Goal: Task Accomplishment & Management: Use online tool/utility

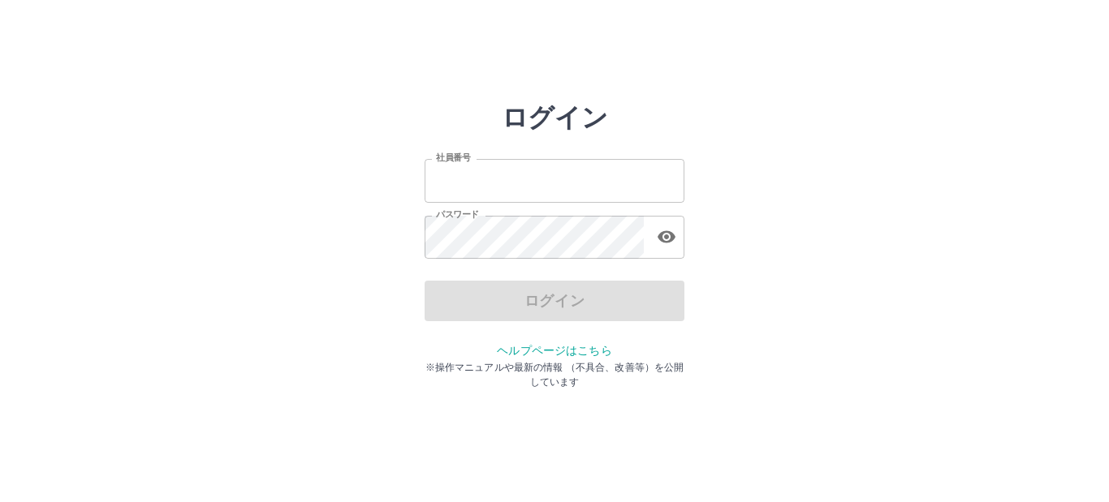
type input "*******"
click at [465, 302] on div "ログイン" at bounding box center [554, 301] width 260 height 41
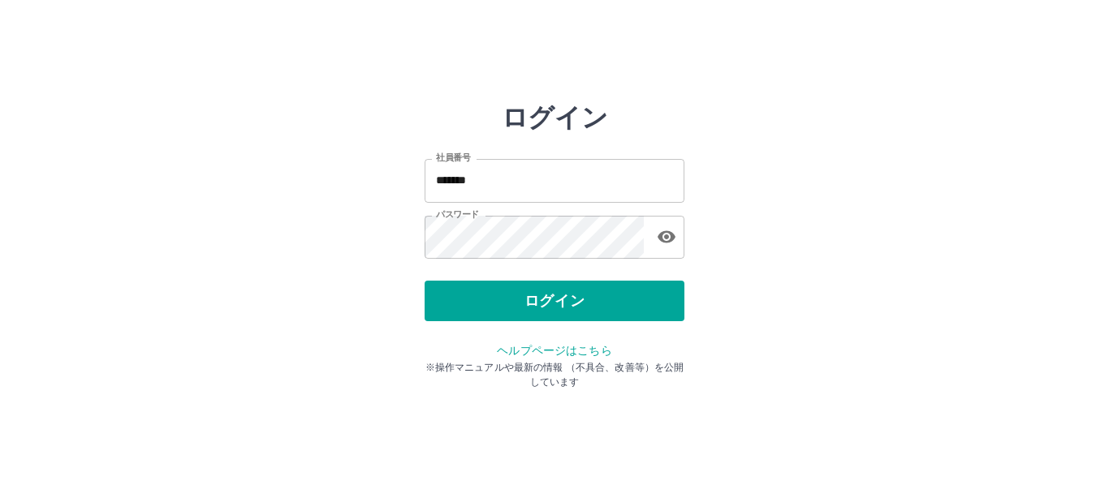
click at [465, 302] on button "ログイン" at bounding box center [554, 301] width 260 height 41
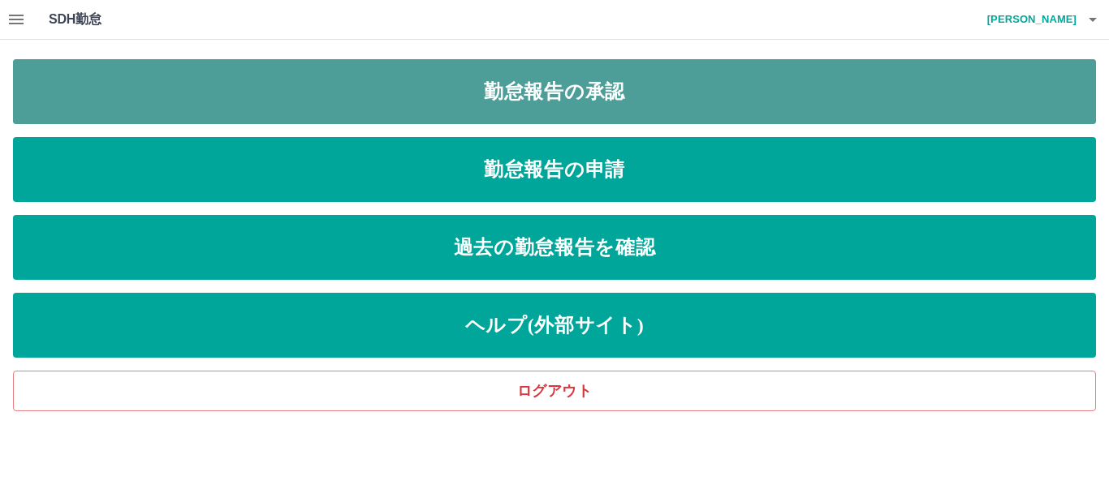
click at [696, 87] on link "勤怠報告の承認" at bounding box center [554, 91] width 1083 height 65
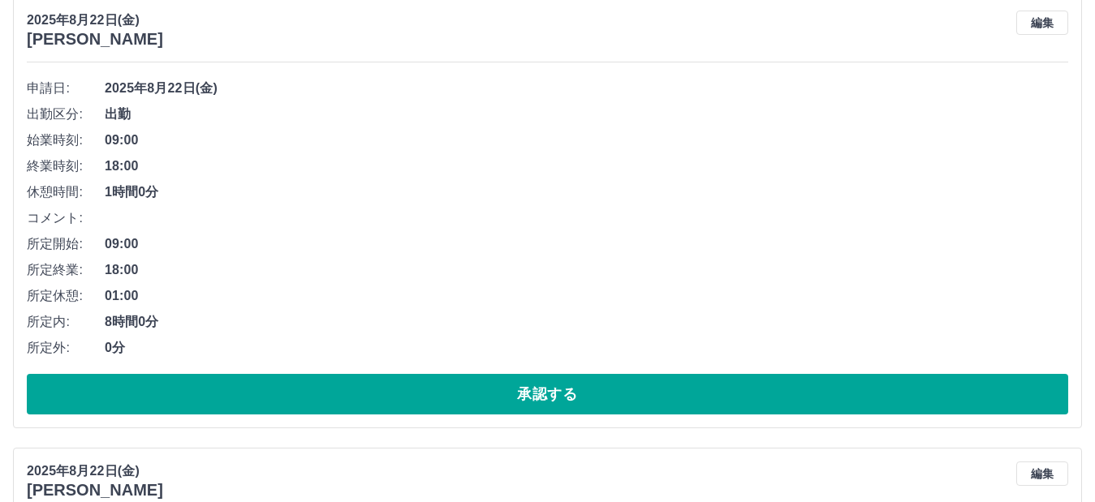
scroll to position [487, 0]
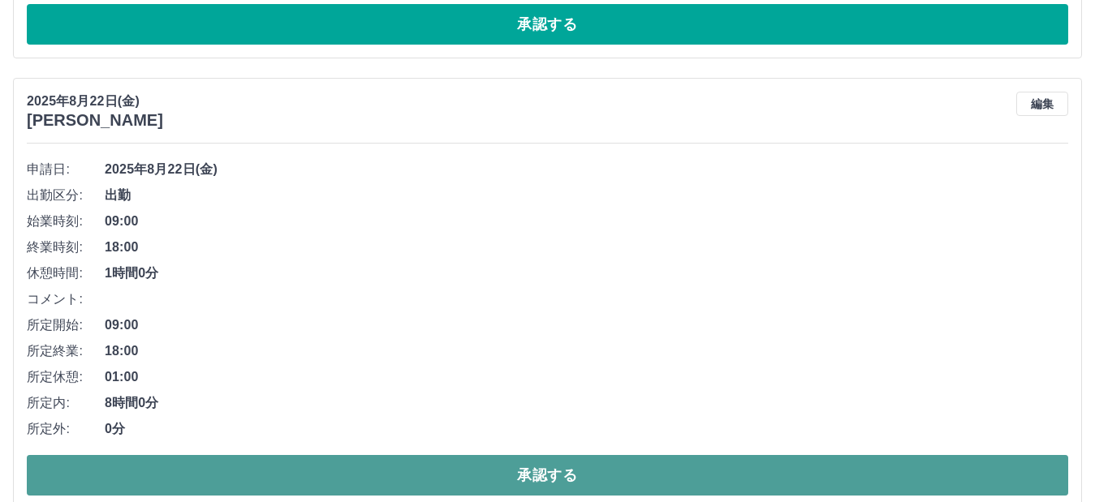
click at [315, 475] on button "承認する" at bounding box center [547, 475] width 1041 height 41
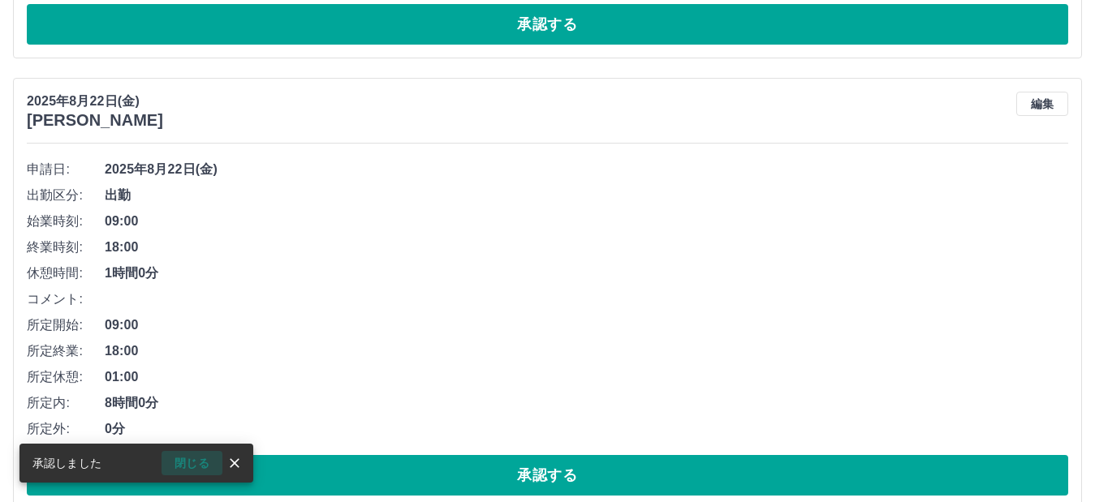
click at [192, 458] on button "閉じる" at bounding box center [192, 463] width 61 height 24
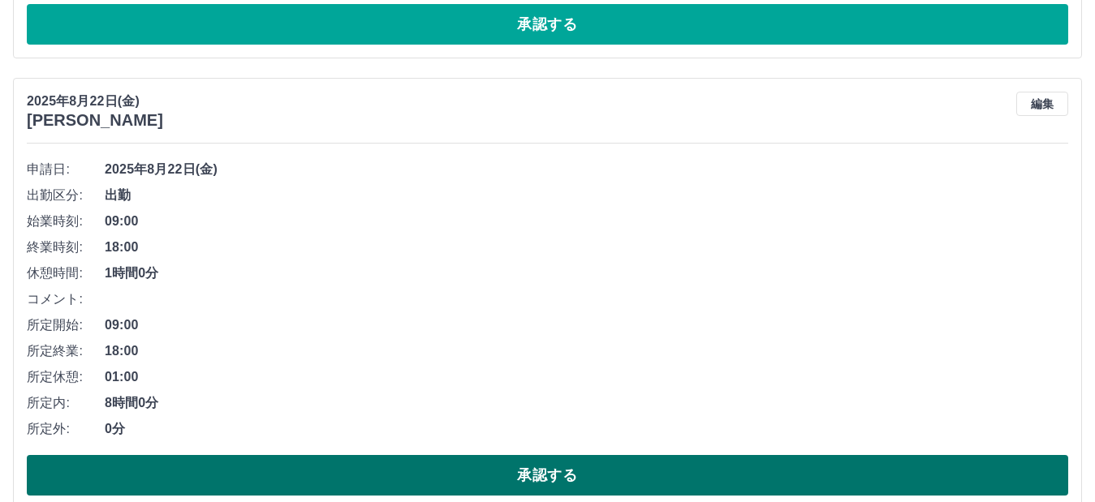
click at [356, 474] on button "承認する" at bounding box center [547, 475] width 1041 height 41
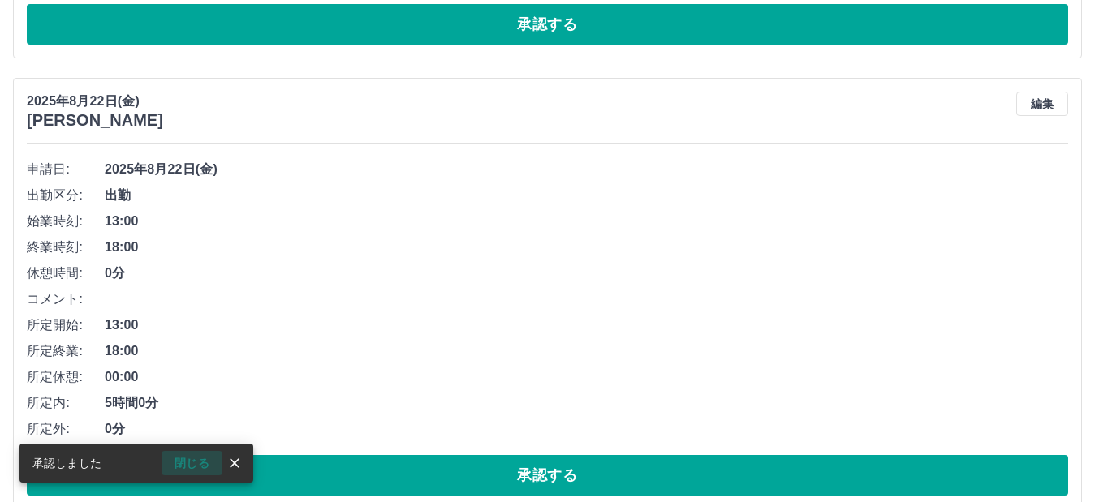
click at [209, 461] on button "閉じる" at bounding box center [192, 463] width 61 height 24
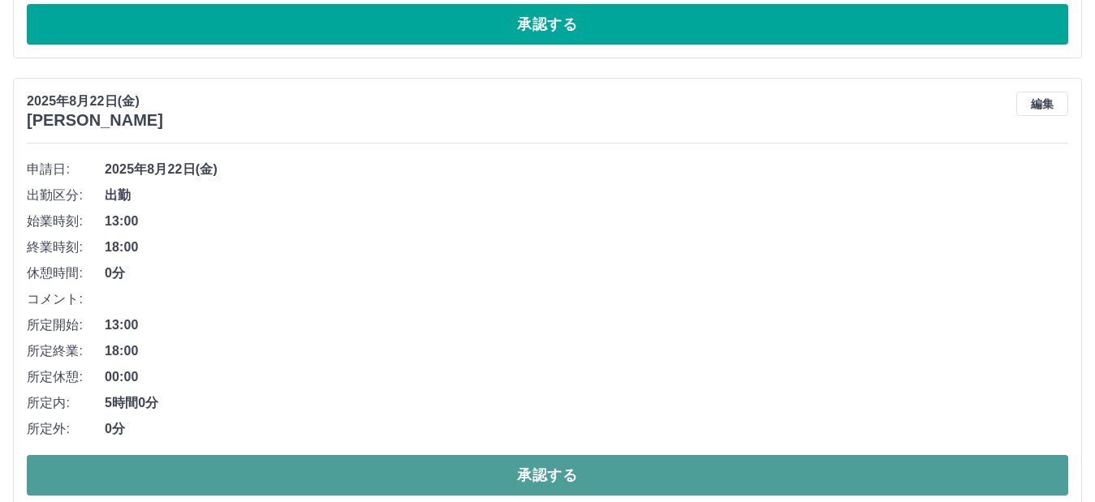
click at [385, 480] on button "承認する" at bounding box center [547, 475] width 1041 height 41
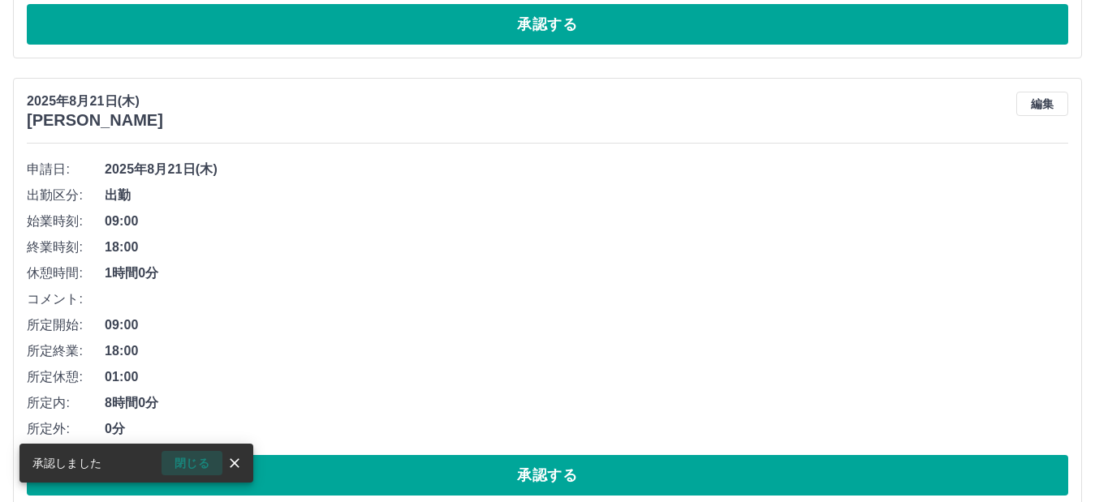
click at [209, 463] on button "閉じる" at bounding box center [192, 463] width 61 height 24
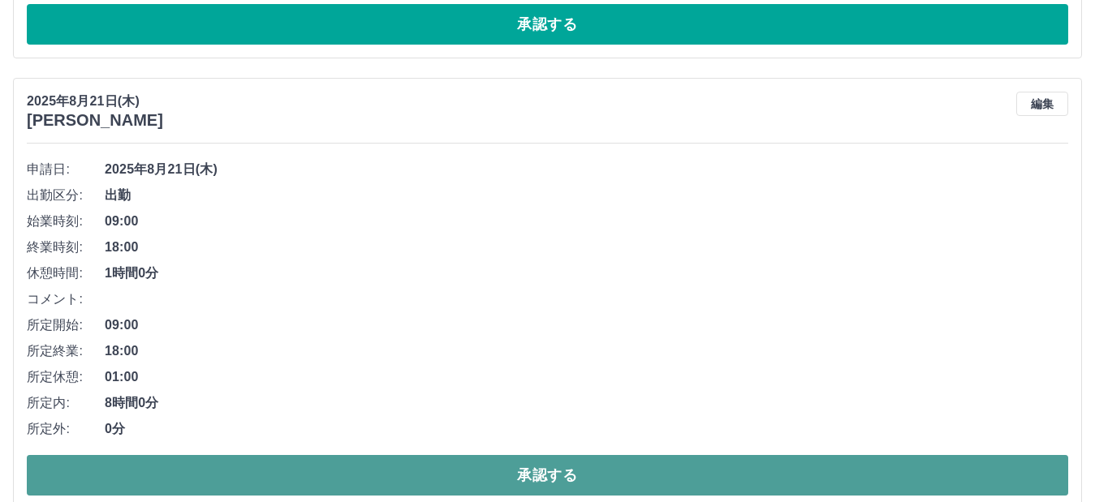
click at [219, 480] on button "承認する" at bounding box center [547, 475] width 1041 height 41
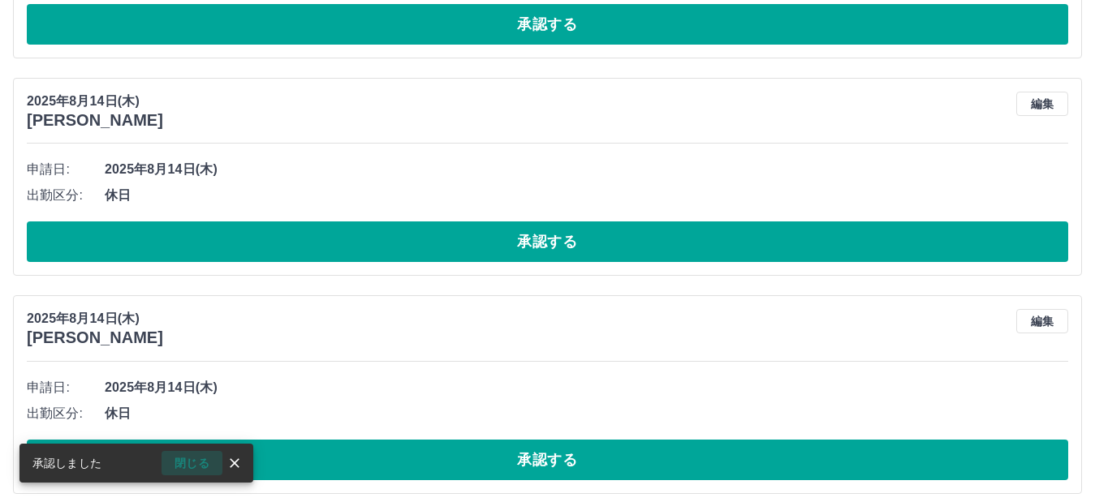
click at [195, 464] on button "閉じる" at bounding box center [192, 463] width 61 height 24
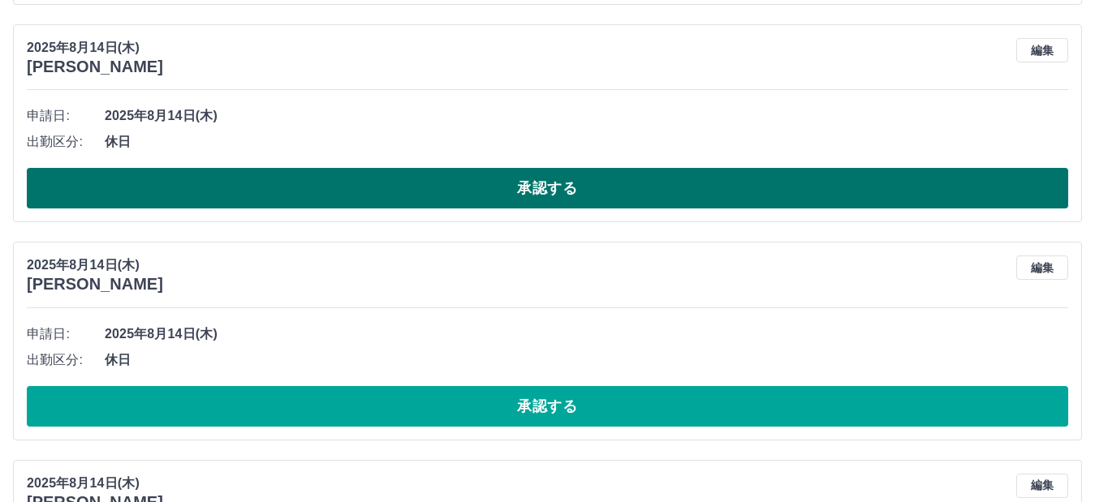
scroll to position [568, 0]
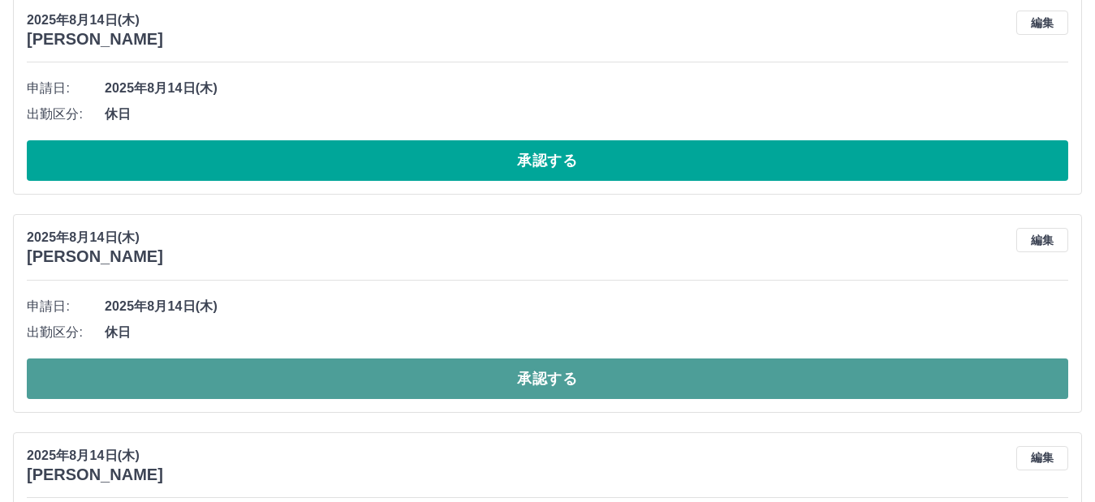
click at [310, 386] on button "承認する" at bounding box center [547, 379] width 1041 height 41
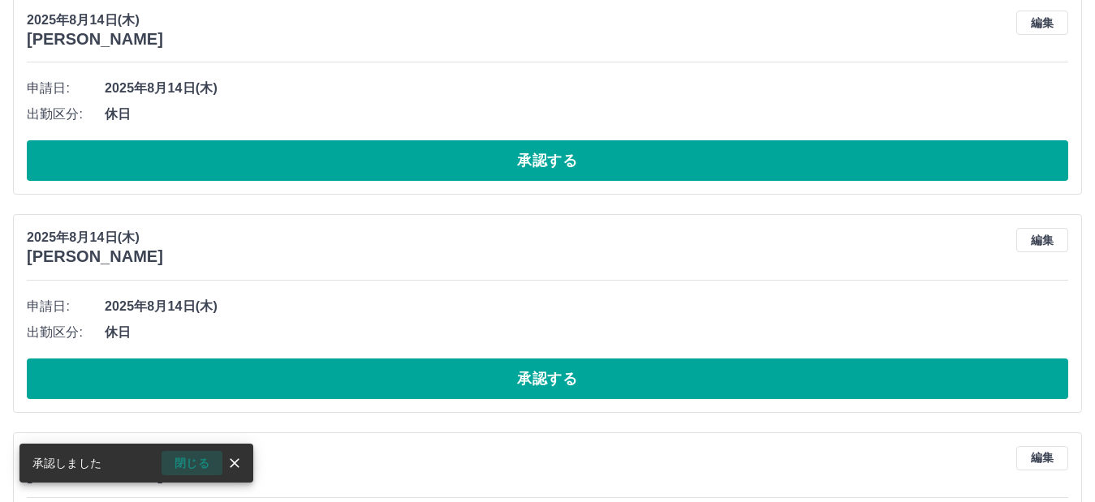
click at [192, 459] on button "閉じる" at bounding box center [192, 463] width 61 height 24
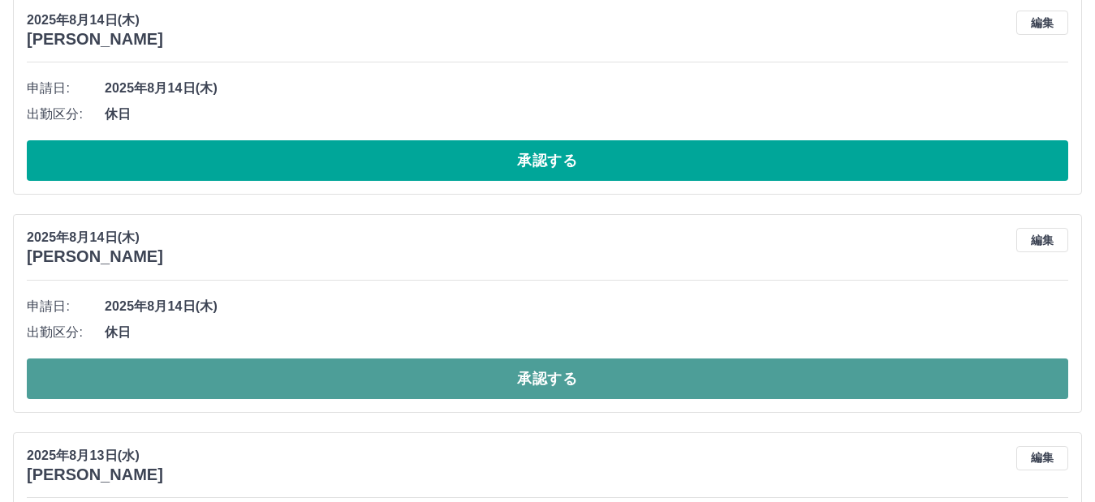
click at [274, 377] on button "承認する" at bounding box center [547, 379] width 1041 height 41
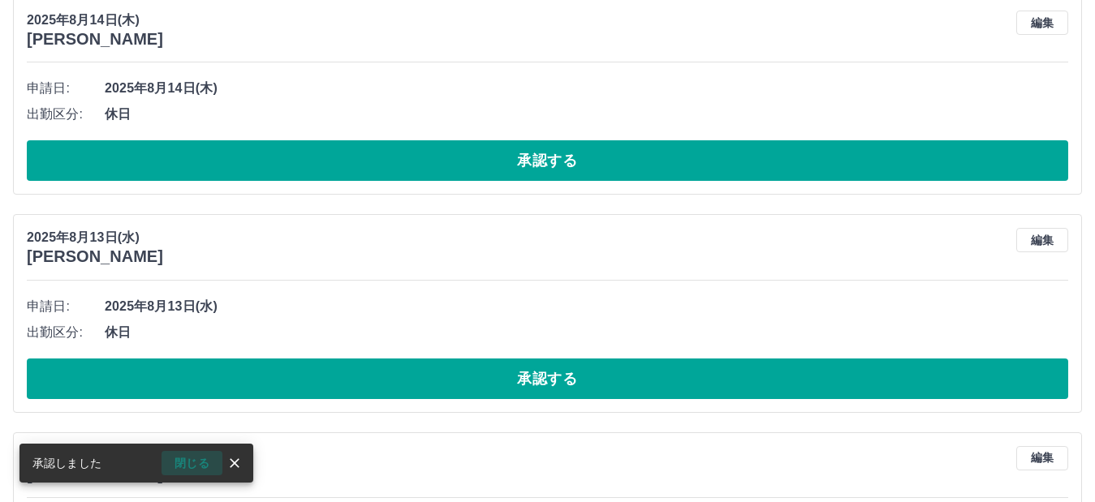
click at [191, 463] on button "閉じる" at bounding box center [192, 463] width 61 height 24
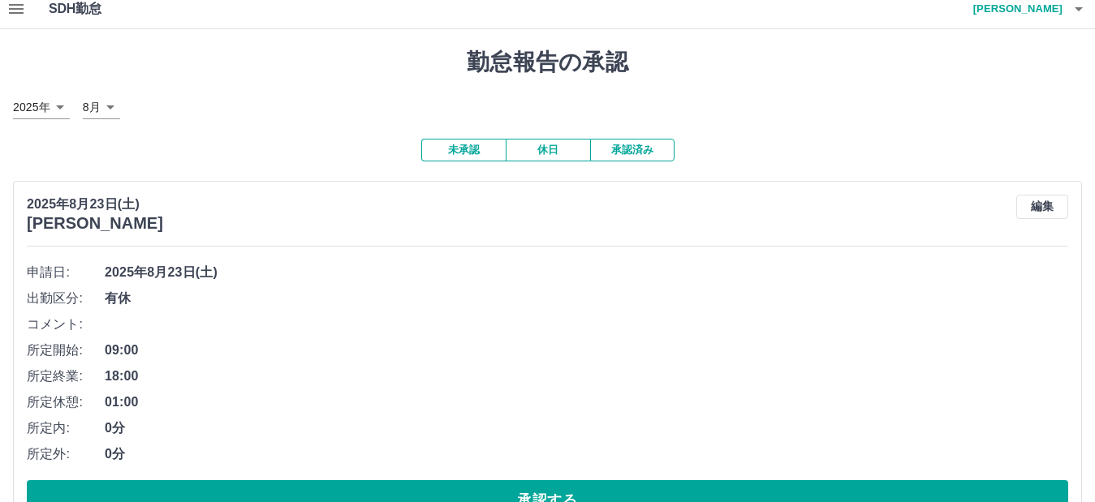
scroll to position [0, 0]
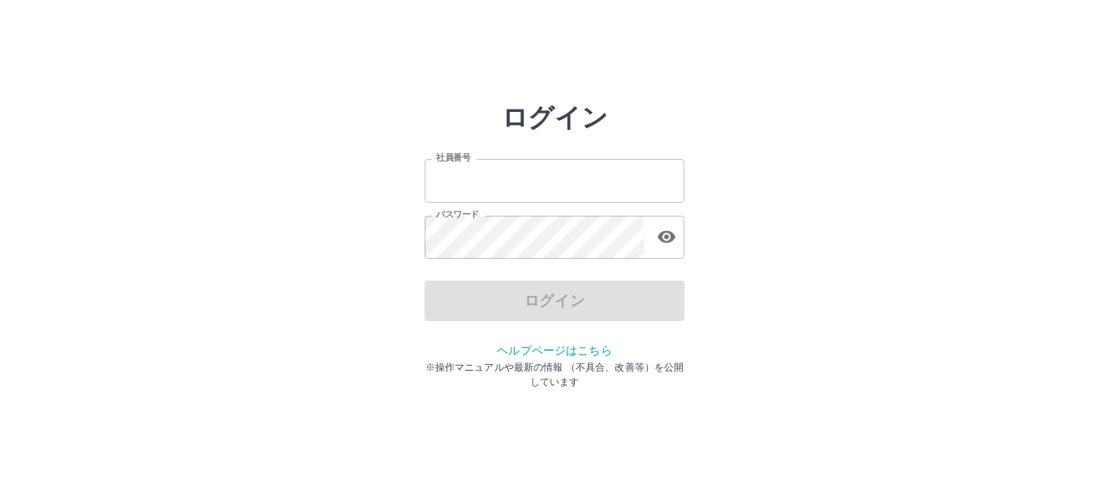
type input "*******"
click at [611, 292] on div "ログイン" at bounding box center [554, 301] width 260 height 41
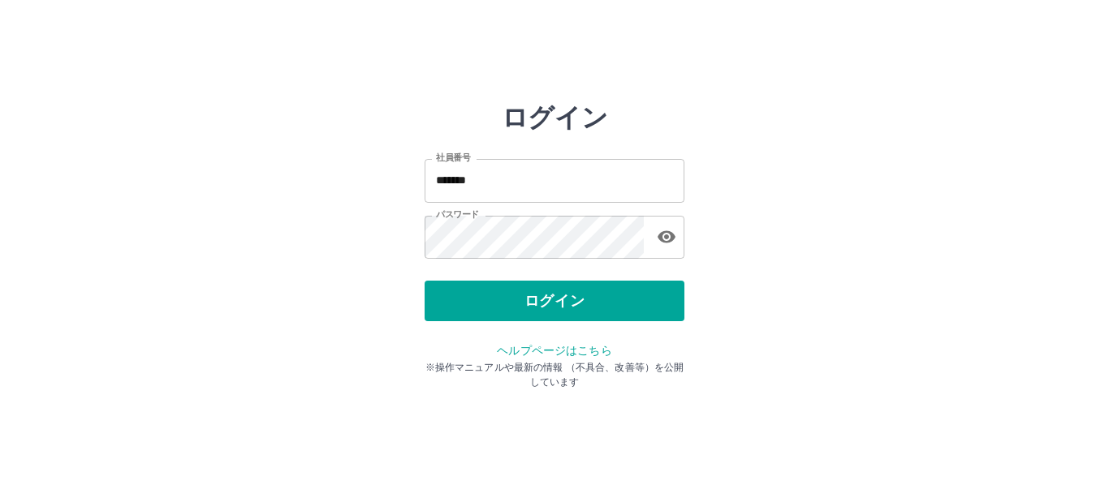
click at [611, 292] on button "ログイン" at bounding box center [554, 301] width 260 height 41
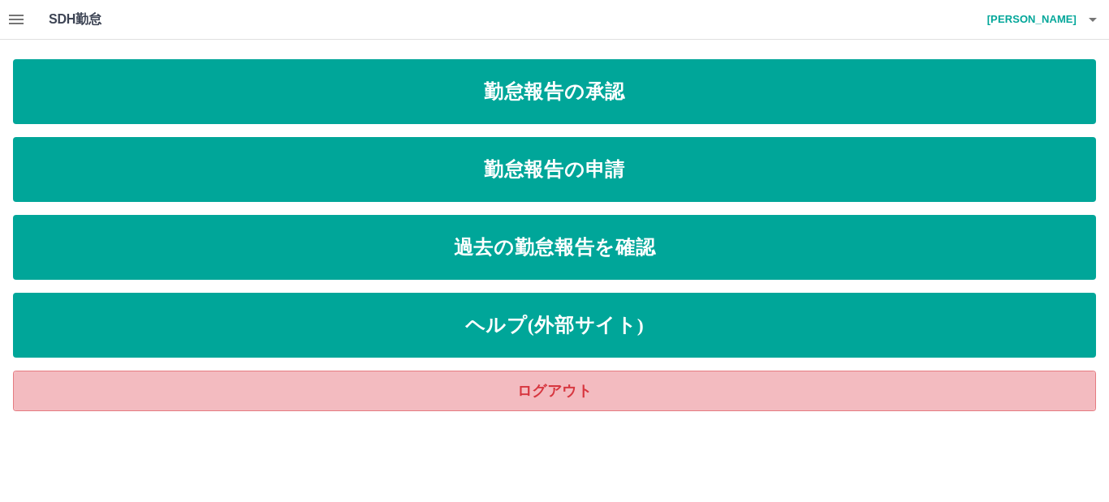
click at [565, 387] on link "ログアウト" at bounding box center [554, 391] width 1083 height 41
